Goal: Task Accomplishment & Management: Manage account settings

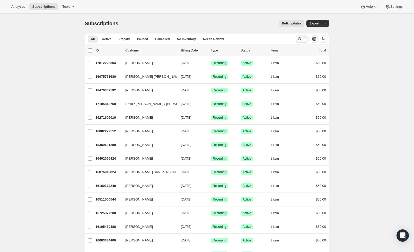
click at [299, 37] on icon "Search and filter results" at bounding box center [299, 38] width 5 height 5
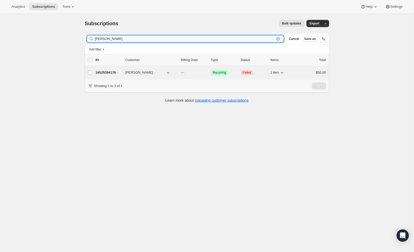
type input "[PERSON_NAME]"
click at [303, 69] on div "16525394176 [PERSON_NAME] --- Success Recurring Critical Failed 1 item $50.00" at bounding box center [210, 72] width 230 height 7
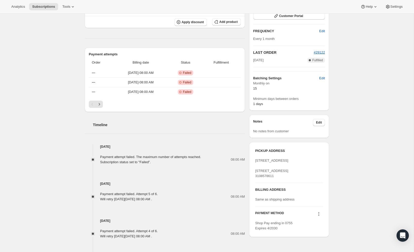
scroll to position [103, 0]
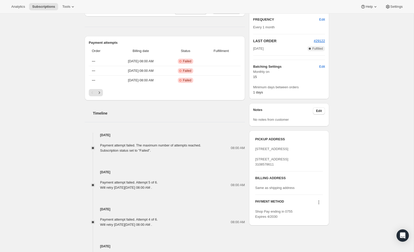
click at [318, 205] on icon at bounding box center [318, 202] width 5 height 5
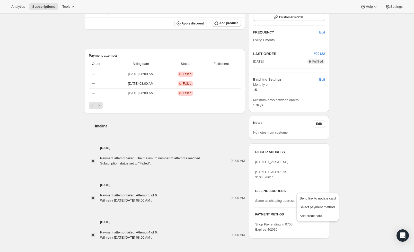
scroll to position [89, 0]
click at [100, 106] on icon "Next" at bounding box center [99, 105] width 5 height 5
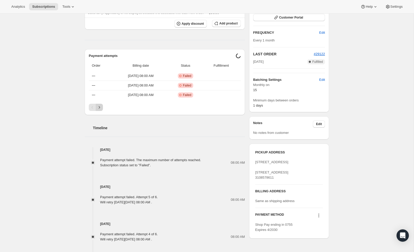
scroll to position [89, 0]
click at [99, 106] on icon "Next" at bounding box center [99, 106] width 5 height 5
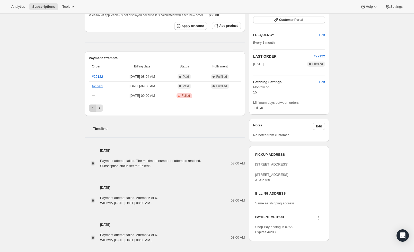
click at [92, 108] on icon "Previous" at bounding box center [92, 107] width 5 height 5
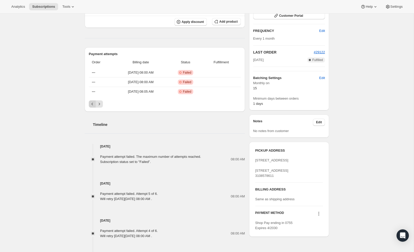
click at [92, 107] on button "Previous" at bounding box center [92, 103] width 7 height 7
click at [92, 106] on div "Pagination" at bounding box center [92, 103] width 7 height 7
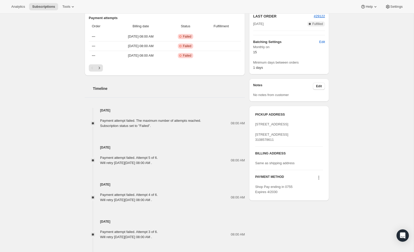
scroll to position [127, 0]
click at [318, 180] on icon at bounding box center [318, 177] width 5 height 5
click at [329, 200] on span "Send link to update card" at bounding box center [317, 199] width 36 height 4
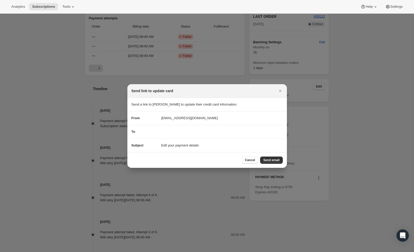
click at [182, 145] on span "Edit your payment details" at bounding box center [180, 145] width 38 height 5
click at [180, 135] on section "To" at bounding box center [206, 131] width 159 height 13
drag, startPoint x: 281, startPoint y: 88, endPoint x: 299, endPoint y: 89, distance: 17.5
click at [281, 89] on icon "Close" at bounding box center [279, 90] width 5 height 5
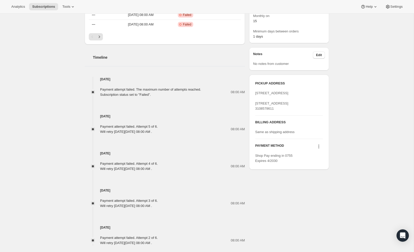
scroll to position [176, 0]
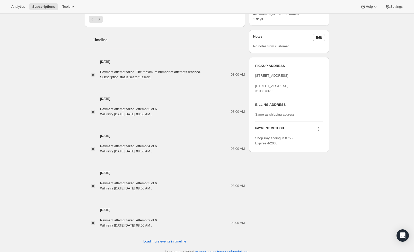
drag, startPoint x: 321, startPoint y: 137, endPoint x: 318, endPoint y: 139, distance: 3.4
click at [319, 131] on icon at bounding box center [318, 128] width 5 height 5
click at [321, 160] on span "Select payment method" at bounding box center [316, 159] width 35 height 4
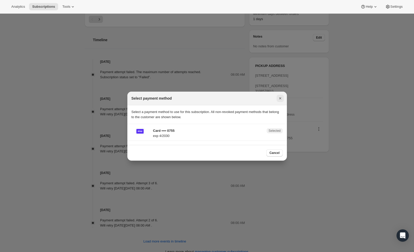
click at [279, 99] on icon "Close" at bounding box center [279, 98] width 5 height 5
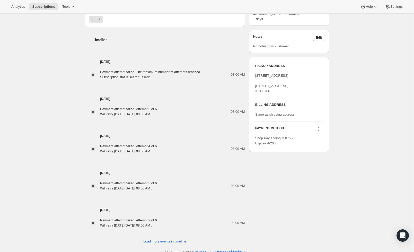
click at [318, 131] on icon at bounding box center [318, 128] width 5 height 5
click at [304, 167] on span "Add credit card" at bounding box center [310, 167] width 22 height 4
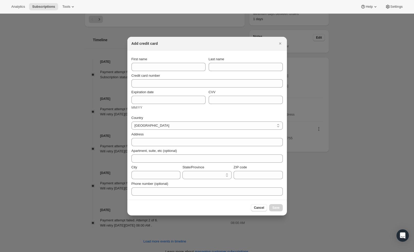
scroll to position [0, 0]
select select "AL"
click at [174, 62] on div "First name" at bounding box center [168, 64] width 74 height 14
type input "[PERSON_NAME]"
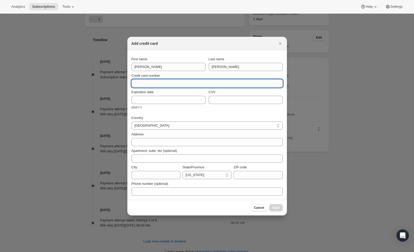
click at [143, 86] on input "Credit card number" at bounding box center [204, 83] width 147 height 8
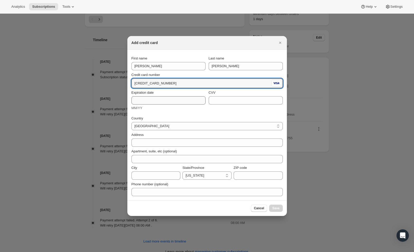
type input "[CREDIT_CARD_NUMBER]"
click at [155, 103] on input "Expiration date" at bounding box center [168, 100] width 74 height 8
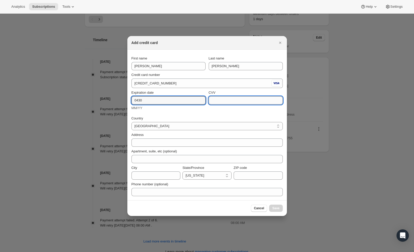
click at [264, 100] on input "CVV" at bounding box center [246, 100] width 74 height 8
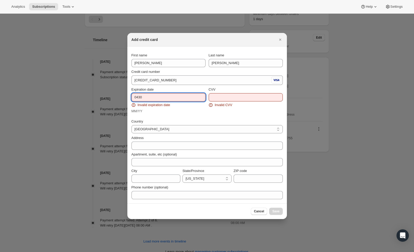
click at [140, 97] on input "0430" at bounding box center [168, 97] width 74 height 8
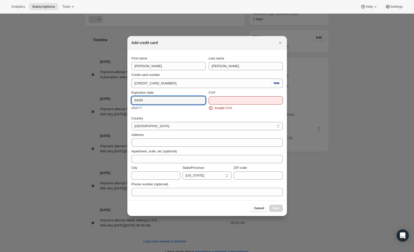
type input "04/30"
click at [227, 102] on input "CVV" at bounding box center [246, 100] width 74 height 8
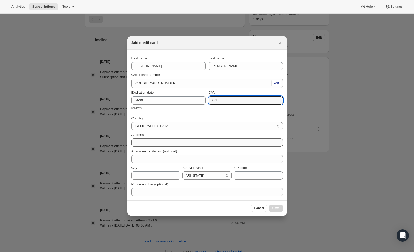
type input "233"
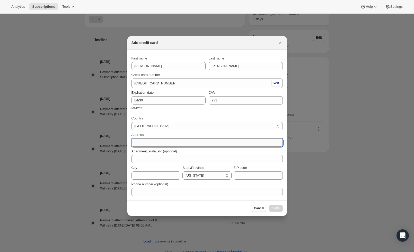
click at [277, 142] on input "Address" at bounding box center [206, 142] width 151 height 8
click at [280, 143] on input "Address" at bounding box center [206, 142] width 151 height 8
drag, startPoint x: 253, startPoint y: 143, endPoint x: 248, endPoint y: 142, distance: 5.5
click at [253, 143] on input "Address" at bounding box center [206, 142] width 151 height 8
type input "[STREET_ADDRESS]"
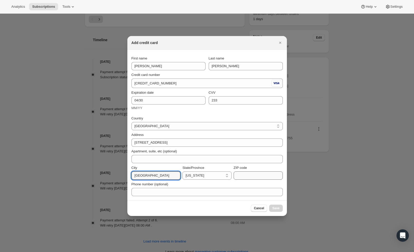
type input "[GEOGRAPHIC_DATA]"
type input "90291"
select select "CA"
click at [278, 208] on span "Save" at bounding box center [275, 208] width 7 height 4
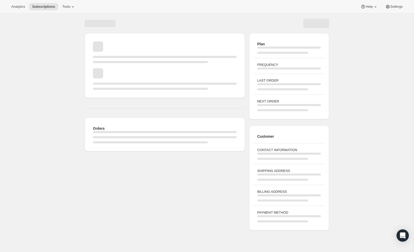
scroll to position [14, 0]
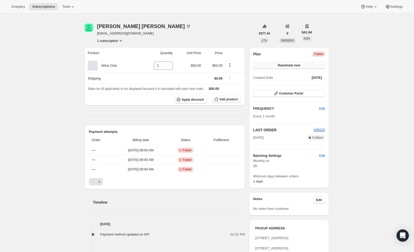
click at [311, 64] on button "Reactivate now" at bounding box center [289, 65] width 72 height 7
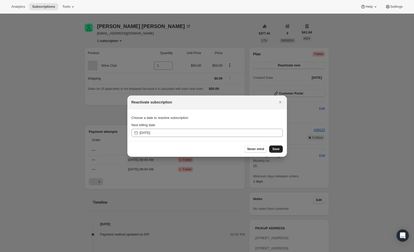
click at [274, 150] on span "Save" at bounding box center [275, 149] width 7 height 4
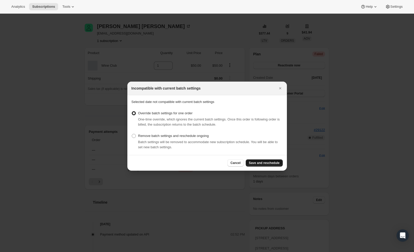
click at [276, 162] on span "Save and reschedule" at bounding box center [264, 163] width 31 height 4
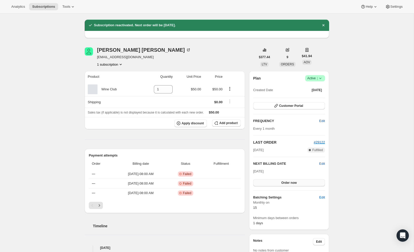
click at [280, 183] on button "Order now" at bounding box center [289, 182] width 72 height 7
click at [295, 183] on span "Click to confirm" at bounding box center [288, 182] width 23 height 4
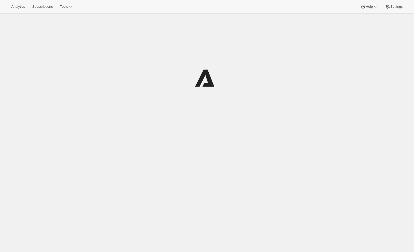
scroll to position [6, 0]
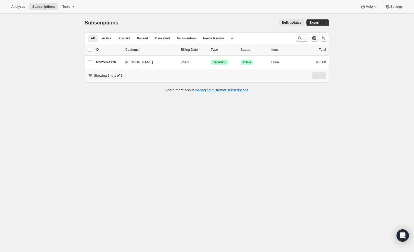
scroll to position [3, 0]
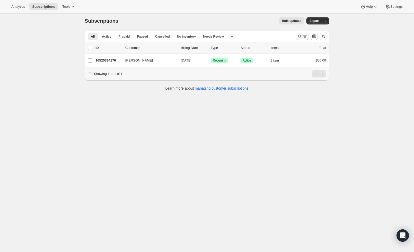
click at [299, 39] on icon "Search and filter results" at bounding box center [299, 36] width 5 height 5
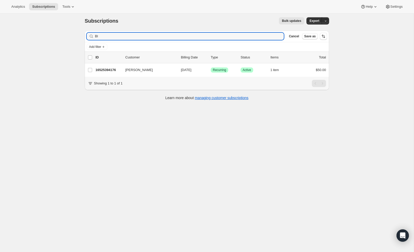
type input "B"
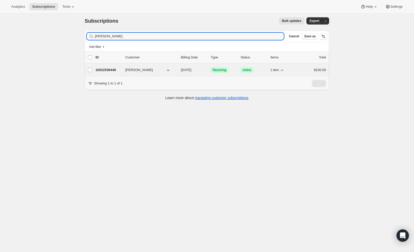
type input "hemingway"
click at [292, 67] on div "1 item" at bounding box center [283, 69] width 26 height 7
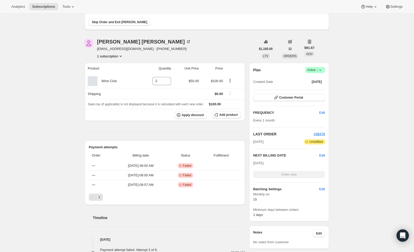
scroll to position [60, 0]
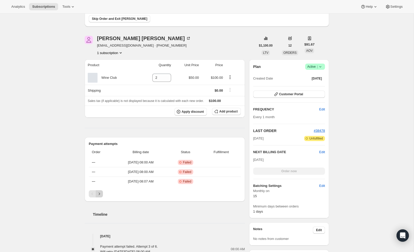
click at [98, 193] on icon "Next" at bounding box center [99, 193] width 5 height 5
click at [89, 194] on button "Previous" at bounding box center [92, 193] width 7 height 7
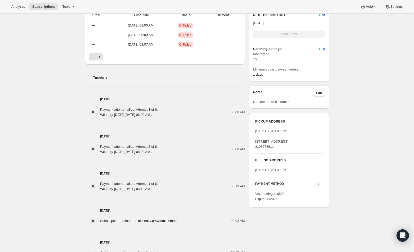
scroll to position [197, 0]
click at [320, 187] on icon at bounding box center [318, 184] width 5 height 5
click at [318, 187] on icon at bounding box center [318, 184] width 5 height 5
click at [319, 183] on icon at bounding box center [318, 182] width 1 height 1
click at [319, 215] on span "Send link to update card" at bounding box center [317, 215] width 36 height 4
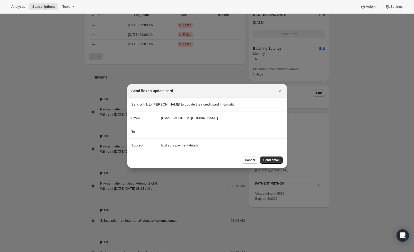
click at [190, 134] on section "To" at bounding box center [206, 131] width 159 height 13
drag, startPoint x: 252, startPoint y: 159, endPoint x: 239, endPoint y: 159, distance: 12.3
click at [252, 159] on span "Cancel" at bounding box center [250, 160] width 10 height 4
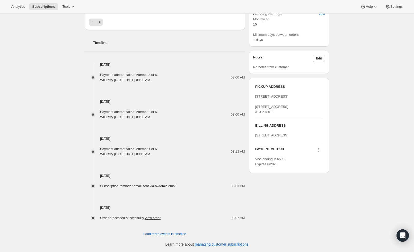
scroll to position [232, 0]
click at [319, 152] on button at bounding box center [318, 150] width 8 height 6
click at [356, 186] on div "Subscription #16022536448. This page is ready Subscription #16022536448 Success…" at bounding box center [206, 17] width 413 height 470
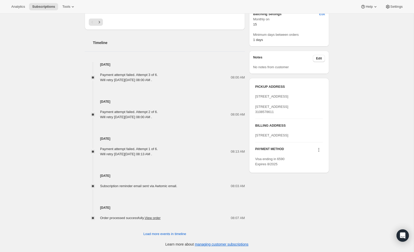
click at [318, 152] on icon at bounding box center [318, 149] width 5 height 5
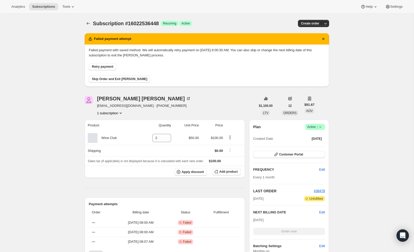
scroll to position [231, 0]
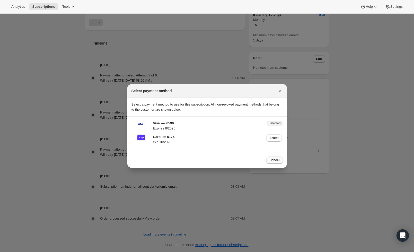
click at [273, 159] on span "Cancel" at bounding box center [274, 160] width 10 height 4
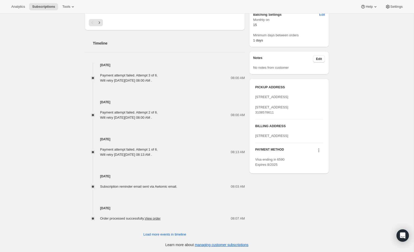
click at [317, 153] on icon at bounding box center [318, 150] width 5 height 5
click at [314, 197] on span "Add credit card" at bounding box center [310, 199] width 22 height 4
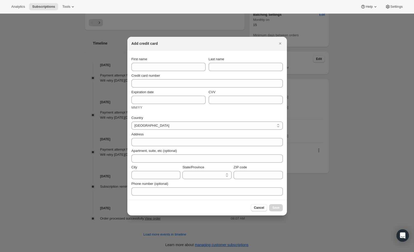
scroll to position [0, 0]
select select "AL"
type input "Melanie"
type input "Faxon"
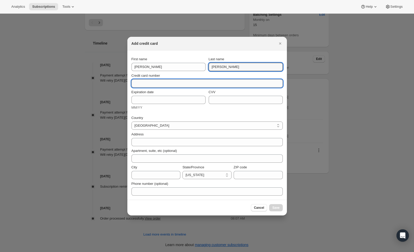
click at [165, 81] on input "Credit card number" at bounding box center [204, 83] width 147 height 8
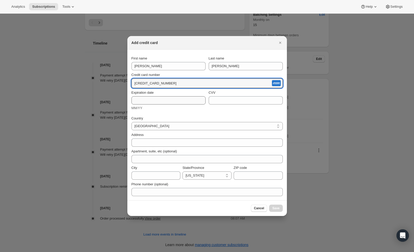
type input "3712 444276 23009"
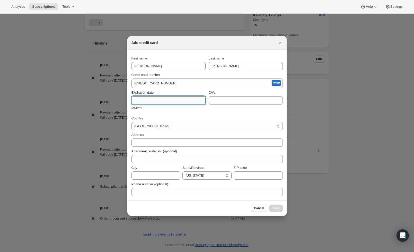
click at [156, 100] on input "Expiration date" at bounding box center [168, 100] width 74 height 8
click at [138, 100] on input "0129" at bounding box center [168, 100] width 74 height 8
type input "01/29"
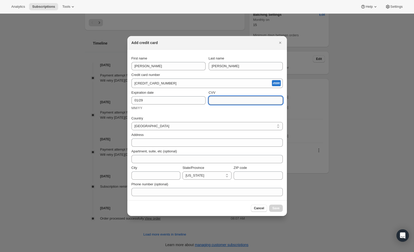
click at [222, 101] on input "CVV" at bounding box center [246, 100] width 74 height 8
type input "138"
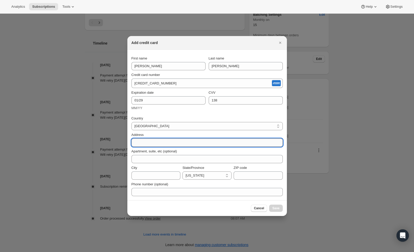
click at [275, 144] on input "Address" at bounding box center [206, 142] width 151 height 8
type input "1127 12th Steet"
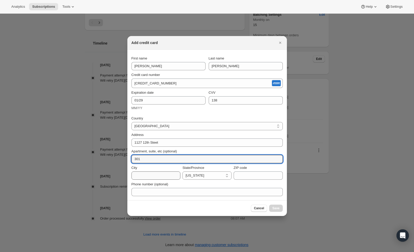
type input "301"
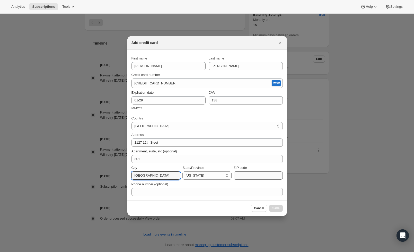
type input "Santa Moin"
type input "90403"
click at [174, 173] on input "Santa Moin" at bounding box center [155, 175] width 49 height 8
click at [171, 176] on input "Santa Moin" at bounding box center [155, 175] width 49 height 8
type input "Santa Monica"
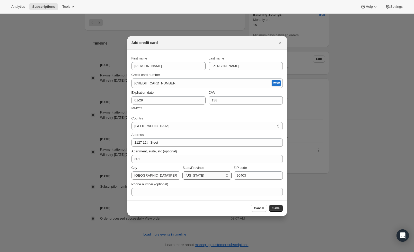
select select "CA"
click at [277, 209] on span "Save" at bounding box center [275, 208] width 7 height 4
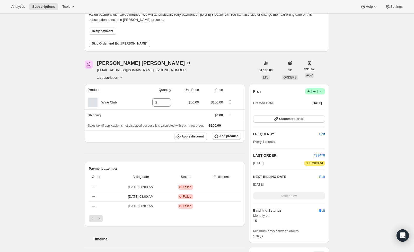
scroll to position [37, 0]
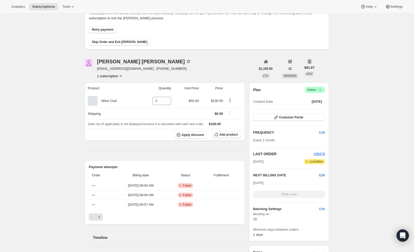
click at [322, 175] on span "Edit" at bounding box center [322, 175] width 6 height 5
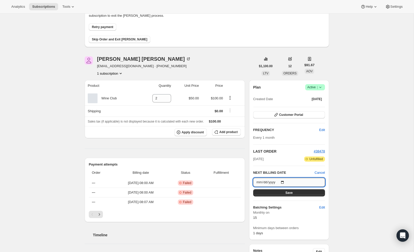
click at [291, 182] on input "2025-09-15" at bounding box center [289, 182] width 72 height 9
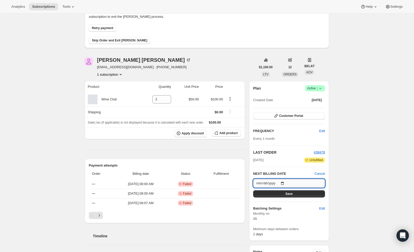
click at [322, 178] on div "NEXT BILLING DATE Cancel 2025-09-15 Save" at bounding box center [289, 184] width 72 height 26
click at [310, 185] on input "2025-09-15" at bounding box center [289, 183] width 72 height 9
click at [270, 184] on input "2025-09-15" at bounding box center [289, 183] width 72 height 9
click at [272, 183] on input "2025-09-15" at bounding box center [289, 182] width 72 height 9
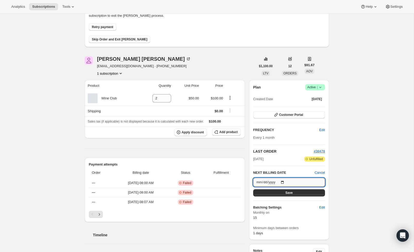
click at [304, 180] on input "2025-09-15" at bounding box center [289, 182] width 72 height 9
click at [297, 184] on input "2025-09-15" at bounding box center [289, 182] width 72 height 9
type input "[DATE]"
click at [302, 191] on button "Save" at bounding box center [289, 192] width 72 height 7
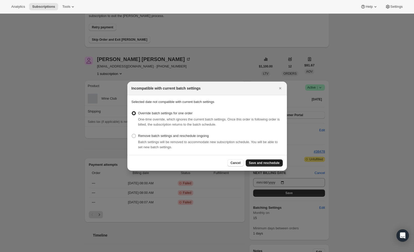
click at [270, 163] on span "Save and reschedule" at bounding box center [264, 163] width 31 height 4
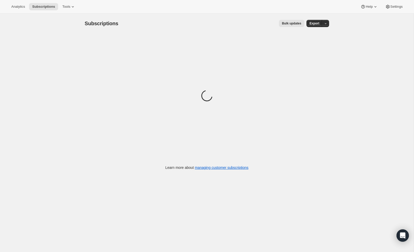
scroll to position [2, 0]
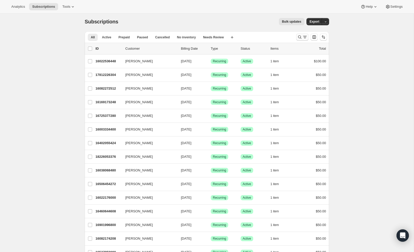
click at [298, 36] on icon "Search and filter results" at bounding box center [299, 36] width 5 height 5
